Goal: Ask a question

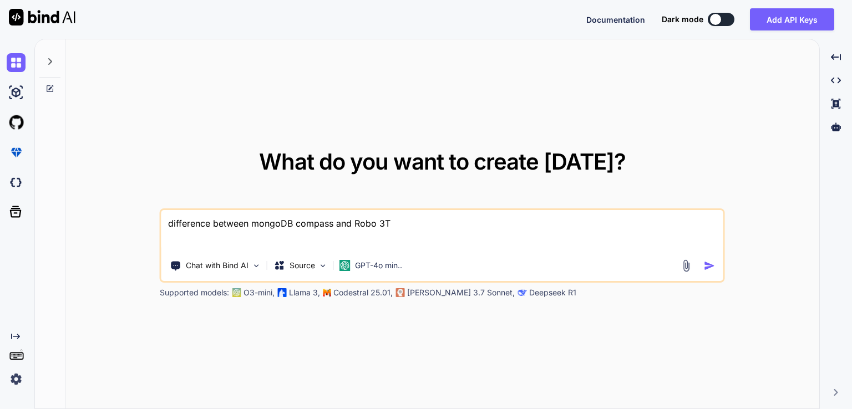
type textarea "difference between mongoDB compass and Robo 3T"
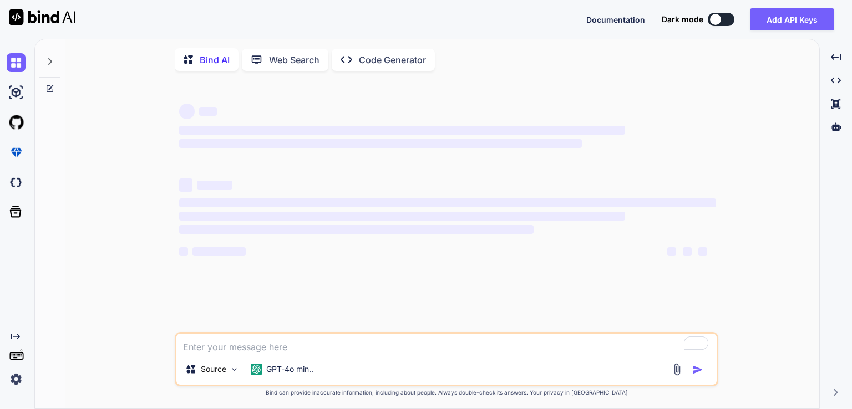
type textarea "x"
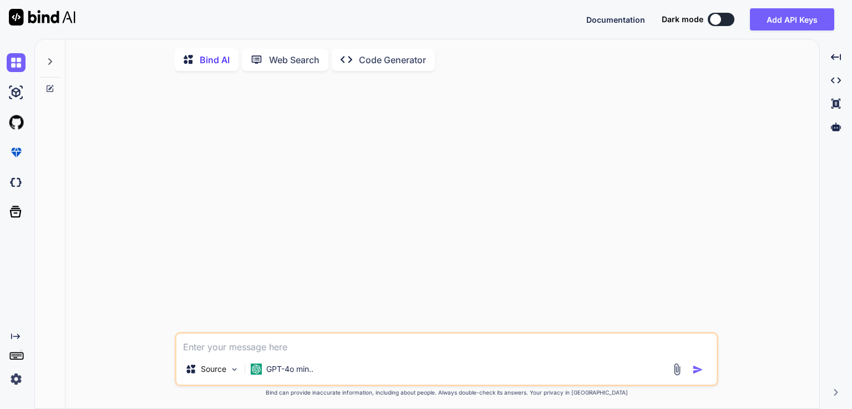
type textarea "x"
